Goal: Task Accomplishment & Management: Complete application form

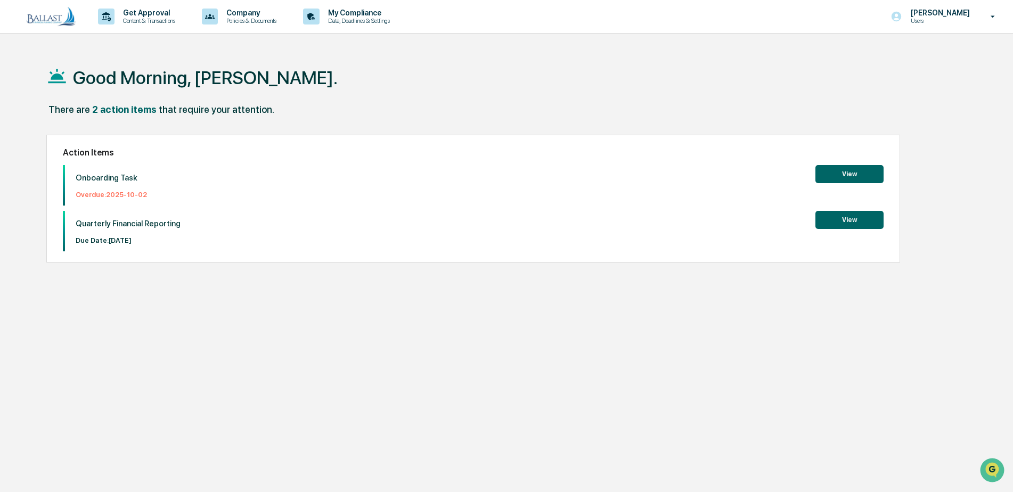
click at [866, 174] on button "View" at bounding box center [850, 174] width 68 height 18
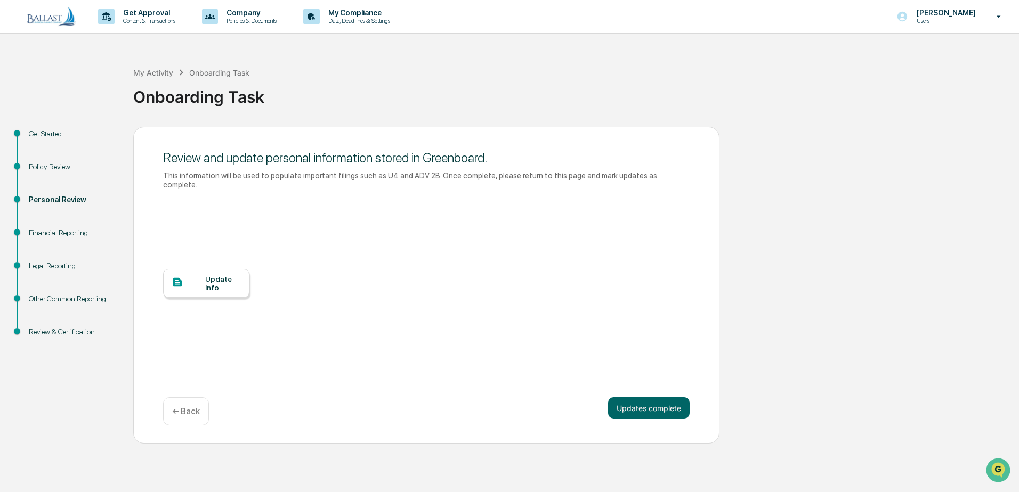
click at [188, 277] on div at bounding box center [189, 283] width 34 height 13
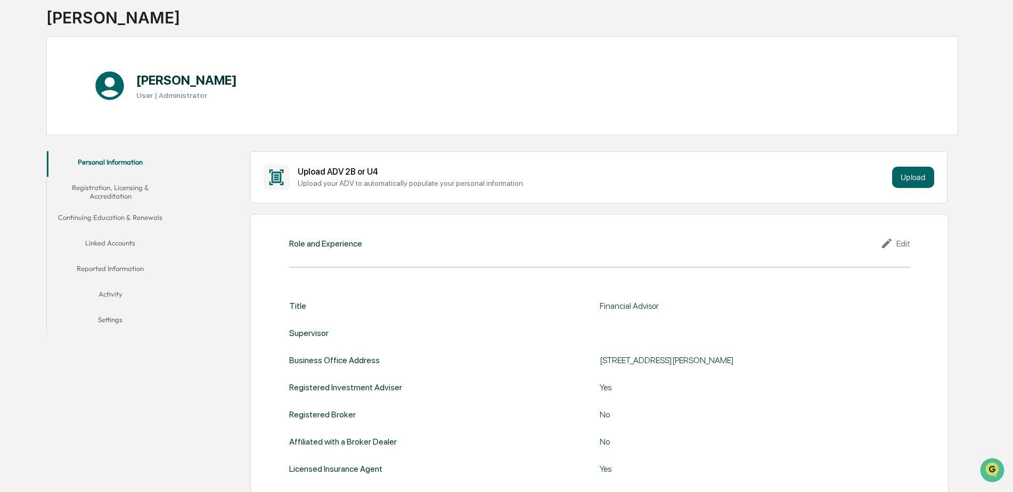
scroll to position [53, 0]
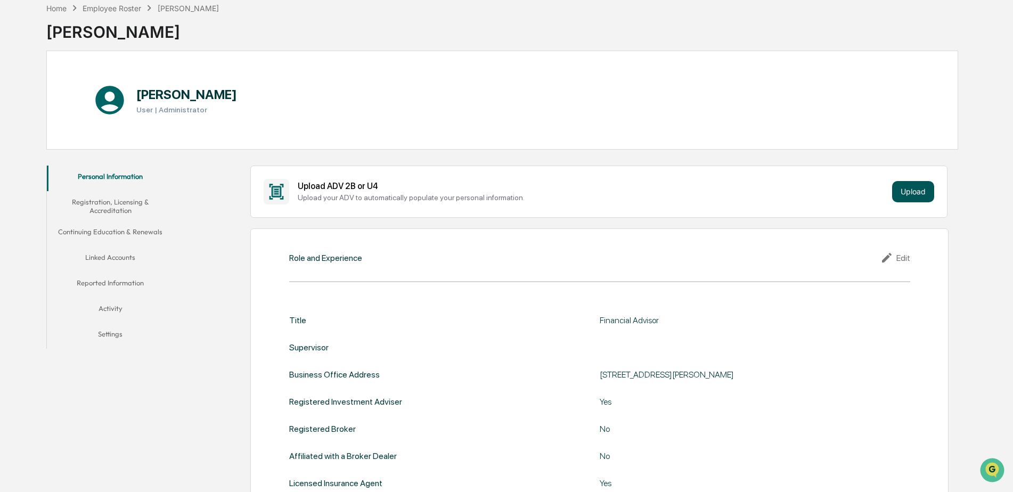
click at [916, 194] on button "Upload" at bounding box center [913, 191] width 42 height 21
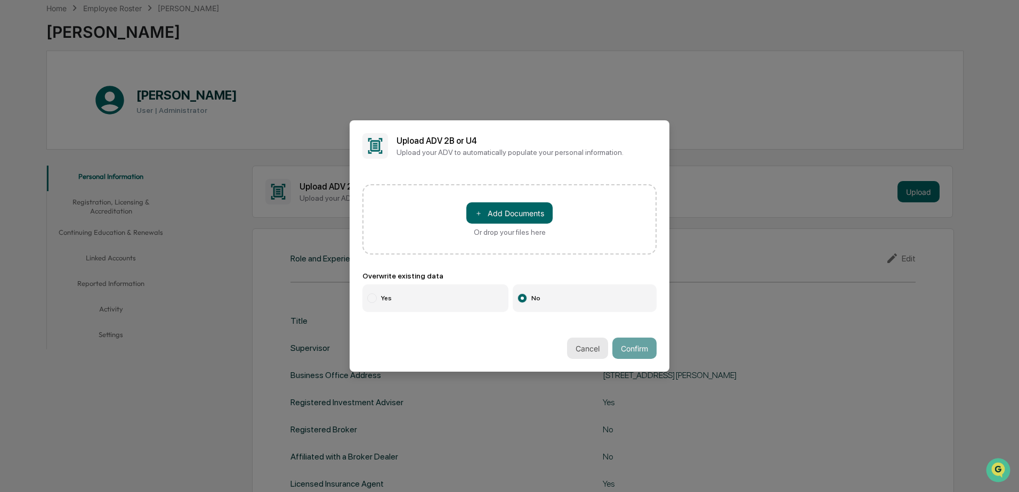
click at [573, 345] on button "Cancel" at bounding box center [587, 348] width 41 height 21
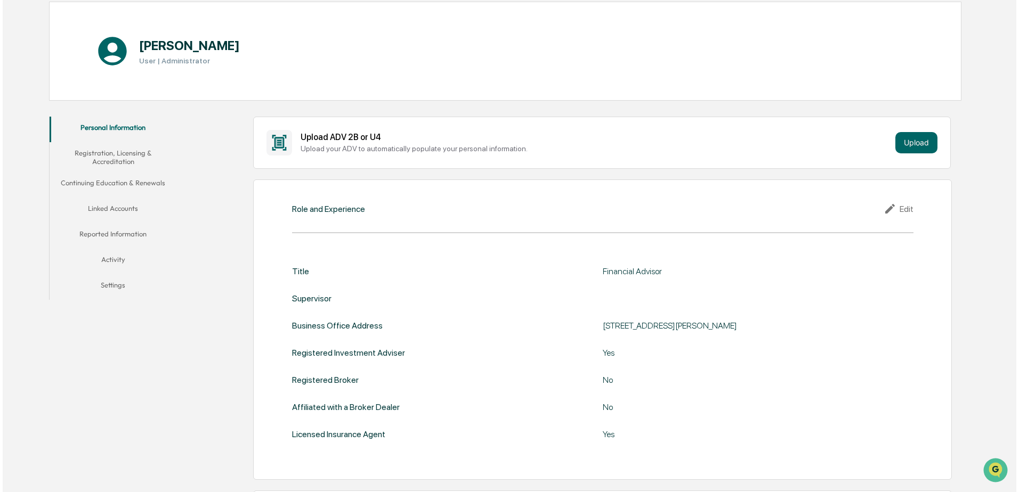
scroll to position [0, 0]
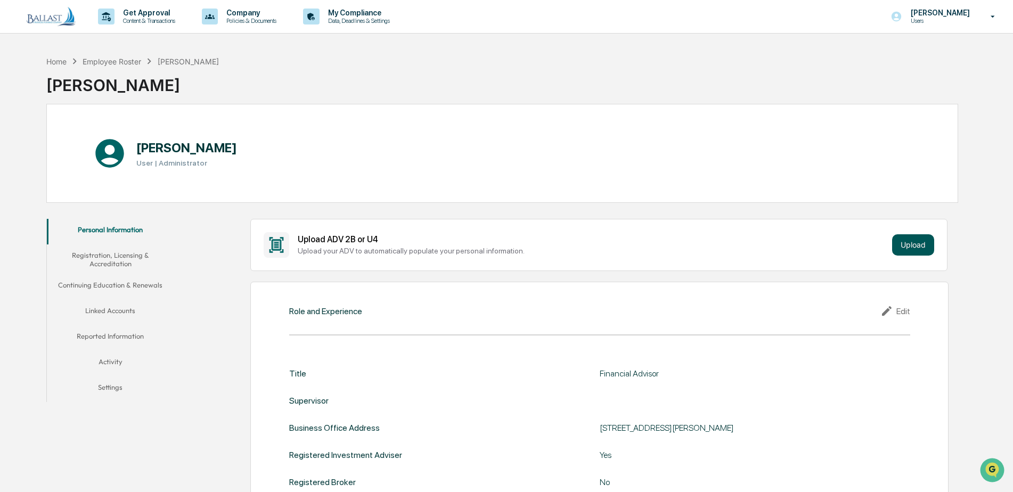
click at [927, 244] on button "Upload" at bounding box center [913, 244] width 42 height 21
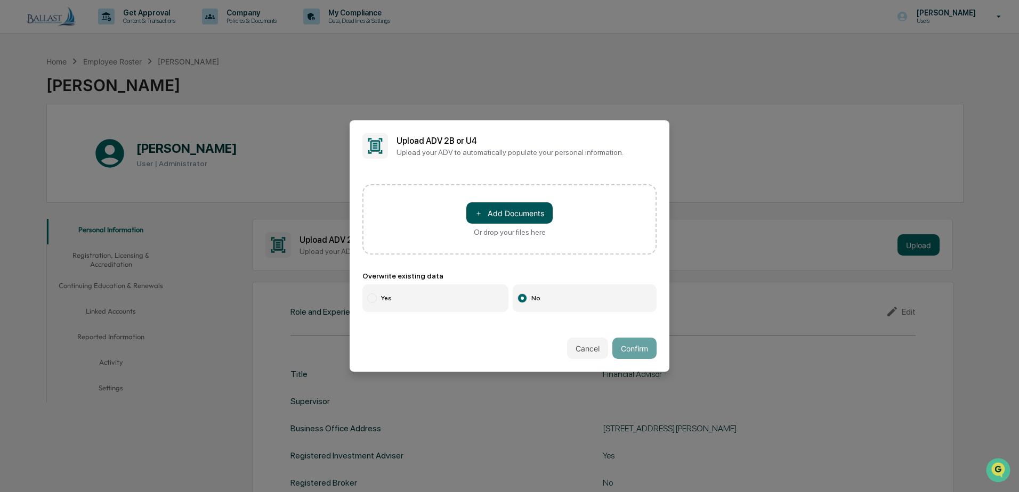
click at [531, 209] on button "＋ Add Documents" at bounding box center [509, 212] width 86 height 21
click at [507, 212] on button "＋ Add Documents" at bounding box center [509, 212] width 86 height 21
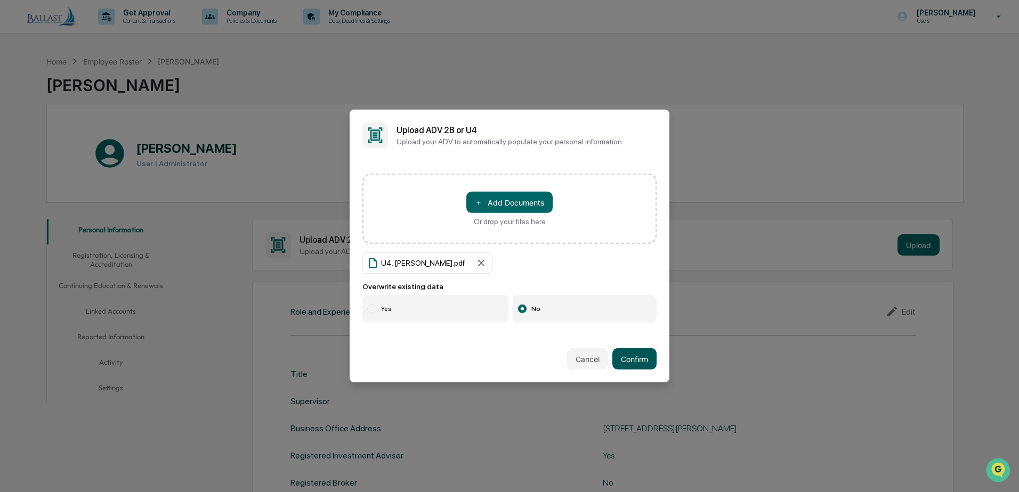
click at [629, 348] on button "Confirm" at bounding box center [634, 358] width 44 height 21
click at [379, 307] on label "Yes" at bounding box center [435, 309] width 146 height 28
